Goal: Task Accomplishment & Management: Use online tool/utility

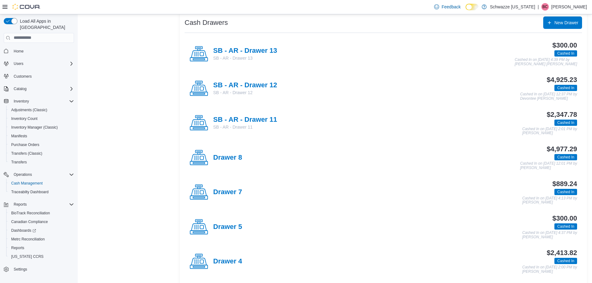
scroll to position [186, 0]
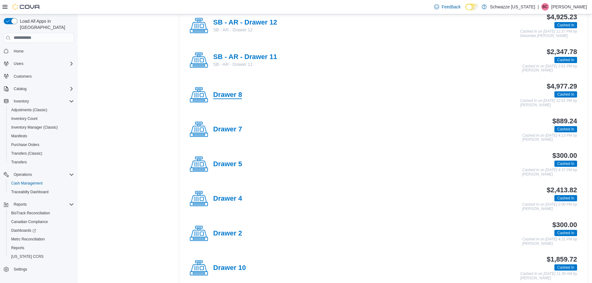
click at [225, 96] on h4 "Drawer 8" at bounding box center [227, 95] width 29 height 8
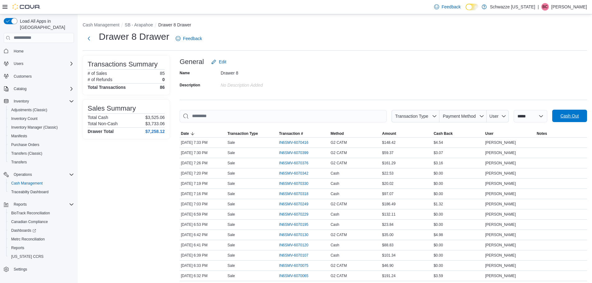
click at [566, 116] on span "Cash Out" at bounding box center [569, 116] width 18 height 6
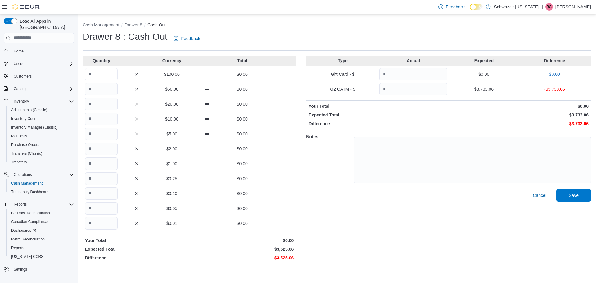
click at [91, 74] on input "Quantity" at bounding box center [101, 74] width 33 height 12
type input "**"
type input "*"
type input "**"
type input "*"
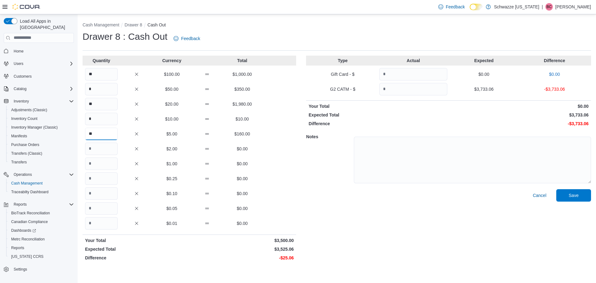
type input "**"
type input "*"
type input "**"
click at [367, 221] on div "Cancel Save" at bounding box center [448, 226] width 285 height 74
click at [422, 77] on input "Quantity" at bounding box center [413, 74] width 68 height 12
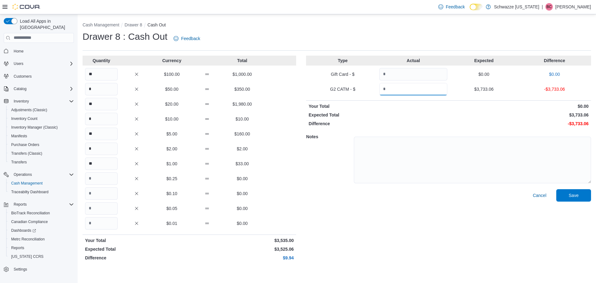
click at [424, 86] on input "Quantity" at bounding box center [413, 89] width 68 height 12
type input "*******"
click at [449, 121] on div "Difference -$6.32" at bounding box center [448, 123] width 285 height 6
click at [564, 198] on span "Save" at bounding box center [573, 195] width 27 height 12
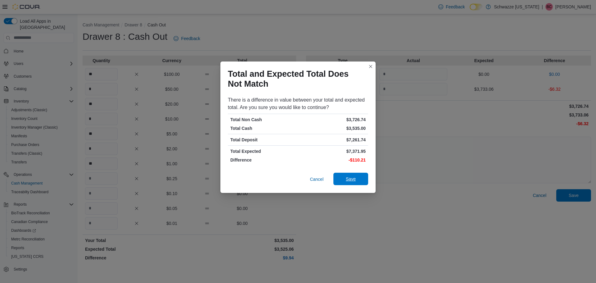
click at [357, 183] on span "Save" at bounding box center [350, 179] width 27 height 12
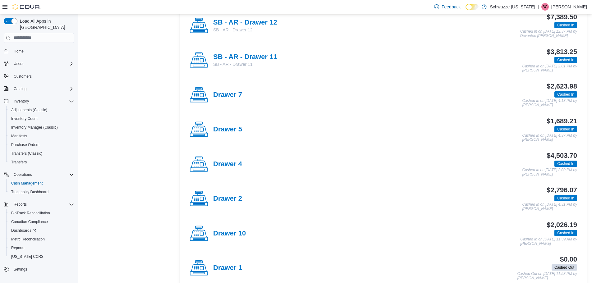
scroll to position [217, 0]
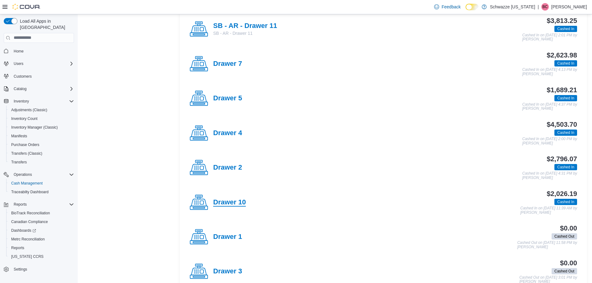
click at [239, 205] on h4 "Drawer 10" at bounding box center [229, 202] width 33 height 8
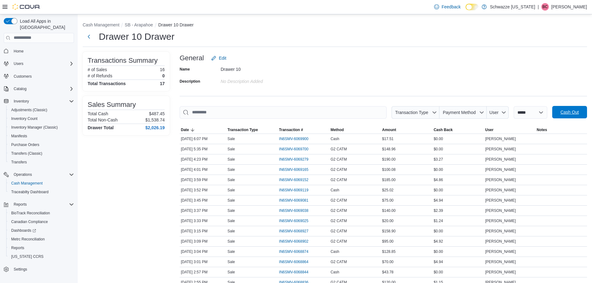
click at [569, 108] on span "Cash Out" at bounding box center [569, 112] width 27 height 12
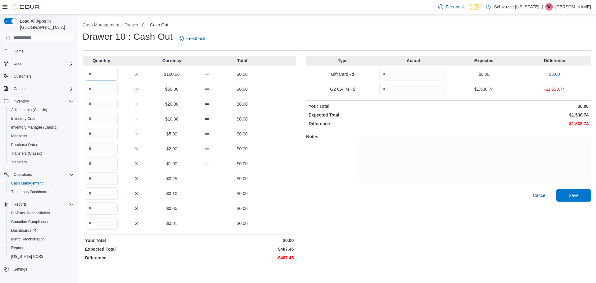
click at [102, 72] on input "Quantity" at bounding box center [101, 74] width 33 height 12
type input "*"
type input "**"
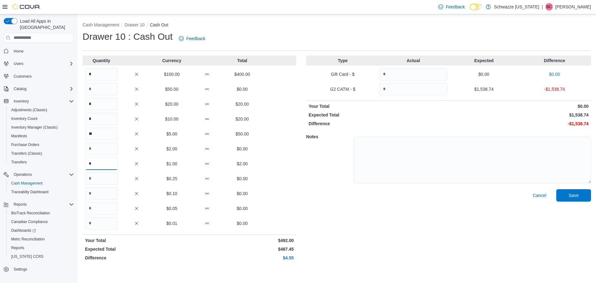
type input "*"
click at [405, 92] on input "Quantity" at bounding box center [413, 89] width 68 height 12
click at [416, 93] on input "Quantity" at bounding box center [413, 89] width 68 height 12
type input "*******"
click at [577, 200] on span "Save" at bounding box center [573, 195] width 27 height 12
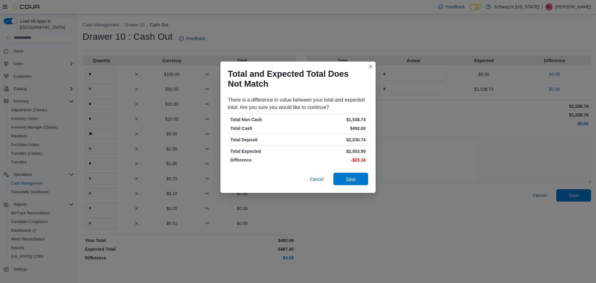
click at [350, 177] on span "Save" at bounding box center [351, 179] width 10 height 6
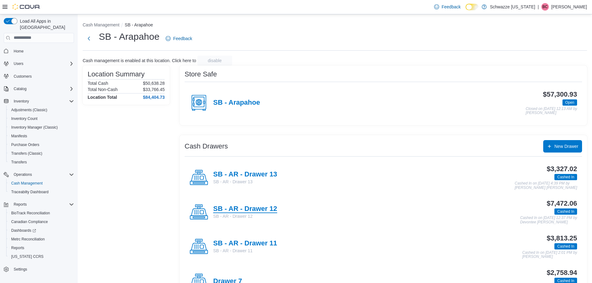
click at [269, 212] on h4 "SB - AR - Drawer 12" at bounding box center [245, 209] width 64 height 8
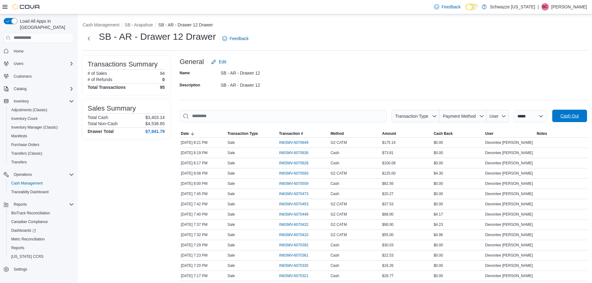
click at [570, 116] on span "Cash Out" at bounding box center [569, 116] width 18 height 6
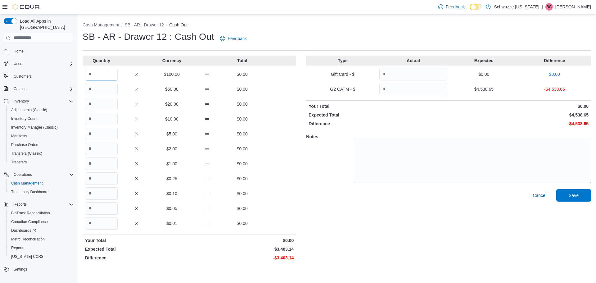
click at [101, 70] on input "Quantity" at bounding box center [101, 74] width 33 height 12
type input "**"
type input "*"
type input "**"
type input "*"
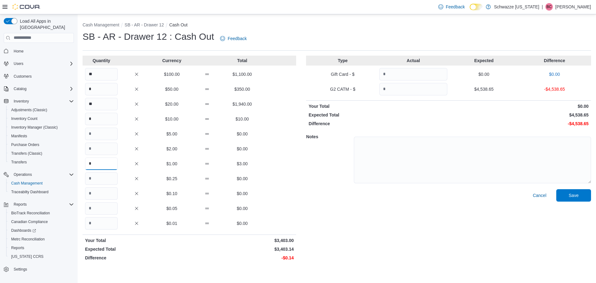
type input "*"
click at [411, 100] on hr at bounding box center [448, 100] width 285 height 0
click at [409, 92] on input "Quantity" at bounding box center [413, 89] width 68 height 12
click at [443, 91] on input "Quantity" at bounding box center [413, 89] width 68 height 12
type input "*******"
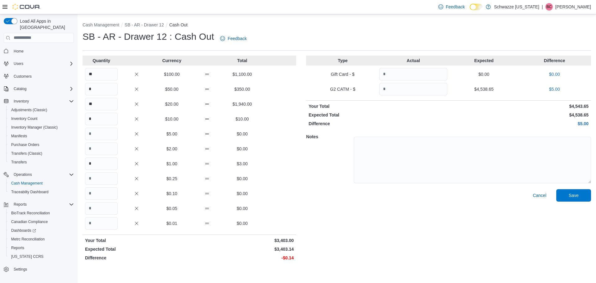
click at [457, 110] on div "Type Actual Expected Difference Gift Card - $ $0.00 $0.00 G2 CATM - $ ******* $…" at bounding box center [448, 160] width 285 height 208
click at [571, 202] on div "Cancel Save" at bounding box center [448, 226] width 285 height 74
click at [571, 197] on span "Save" at bounding box center [574, 195] width 10 height 6
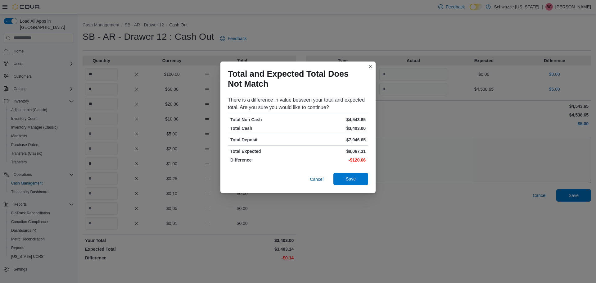
click at [363, 180] on span "Save" at bounding box center [350, 179] width 27 height 12
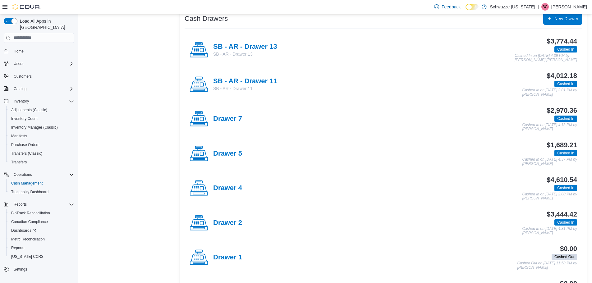
scroll to position [186, 0]
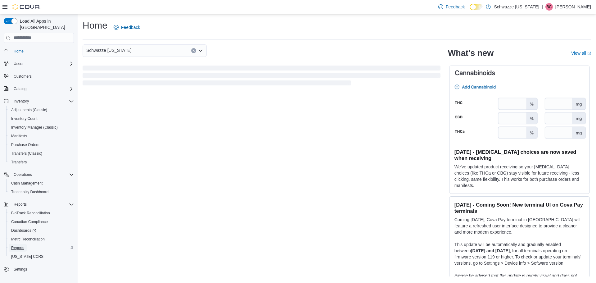
click at [17, 245] on span "Reports" at bounding box center [17, 247] width 13 height 5
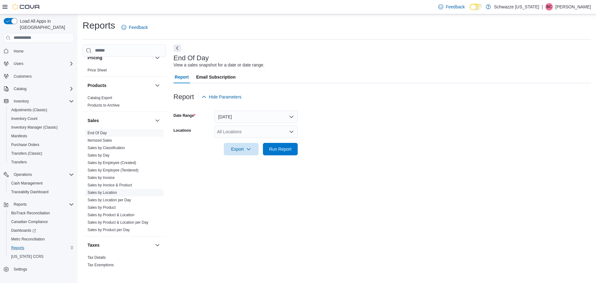
scroll to position [414, 0]
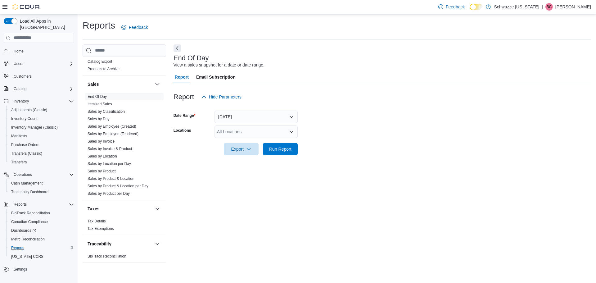
click at [257, 134] on div "All Locations" at bounding box center [256, 131] width 83 height 12
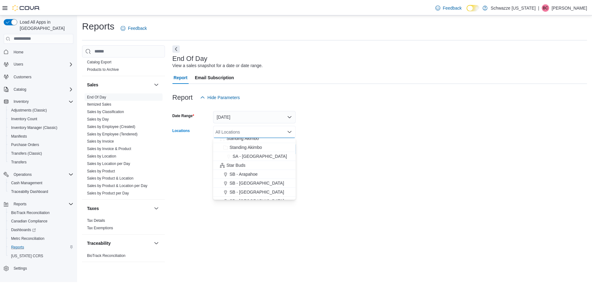
scroll to position [62, 0]
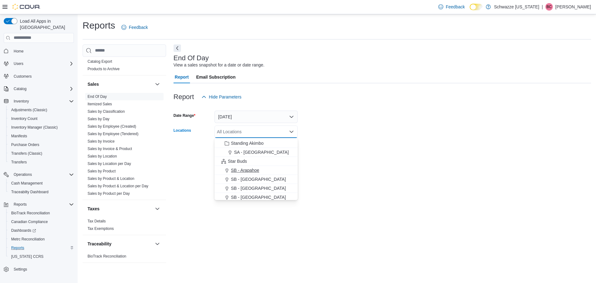
click at [242, 171] on span "SB - Arapahoe" at bounding box center [245, 170] width 28 height 6
click at [331, 157] on div at bounding box center [383, 158] width 418 height 7
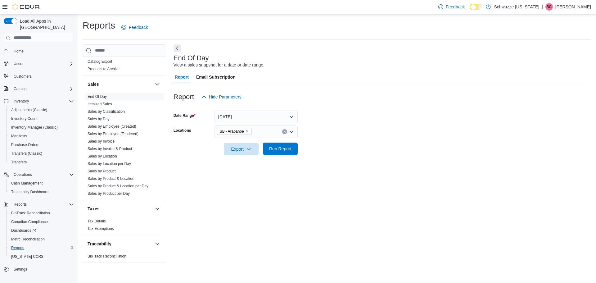
click at [268, 151] on span "Run Report" at bounding box center [280, 149] width 27 height 12
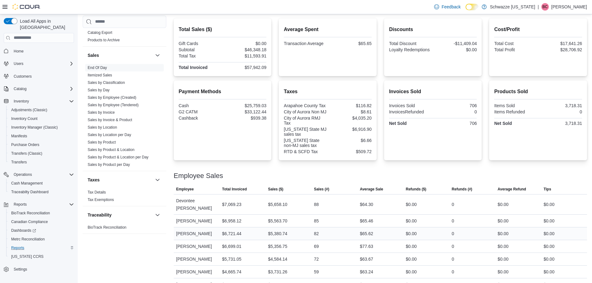
scroll to position [91, 0]
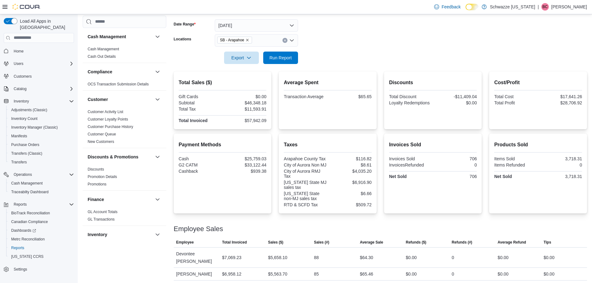
scroll to position [414, 0]
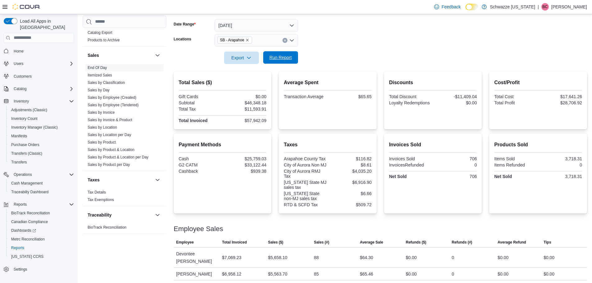
click at [293, 59] on span "Run Report" at bounding box center [280, 57] width 27 height 12
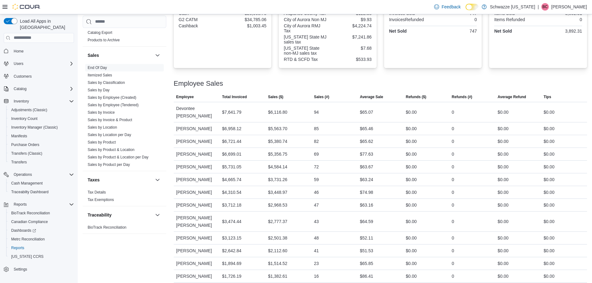
scroll to position [247, 0]
